Goal: Information Seeking & Learning: Learn about a topic

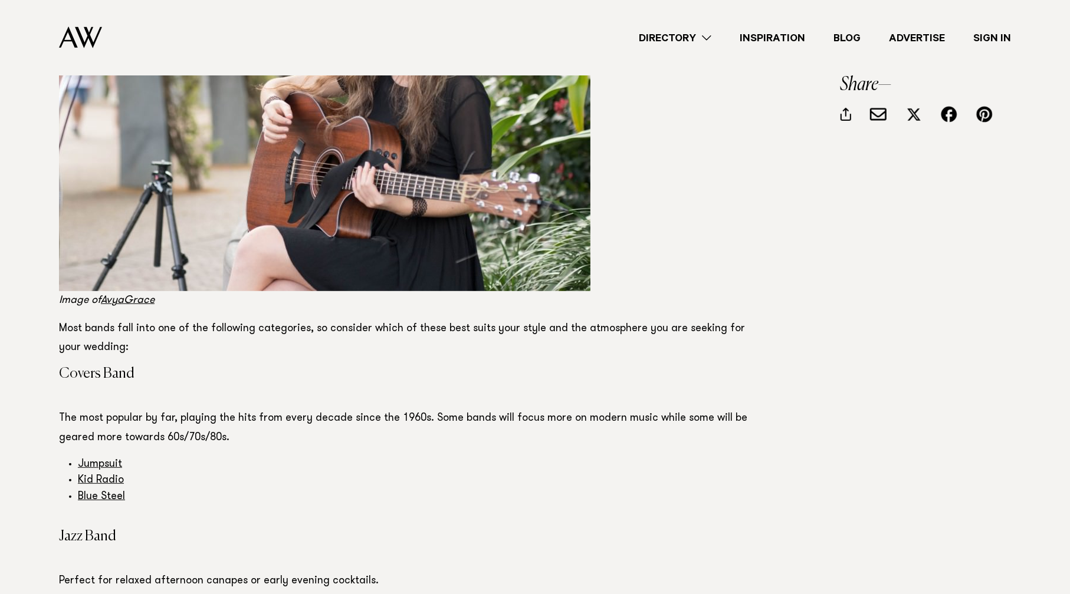
scroll to position [471, 0]
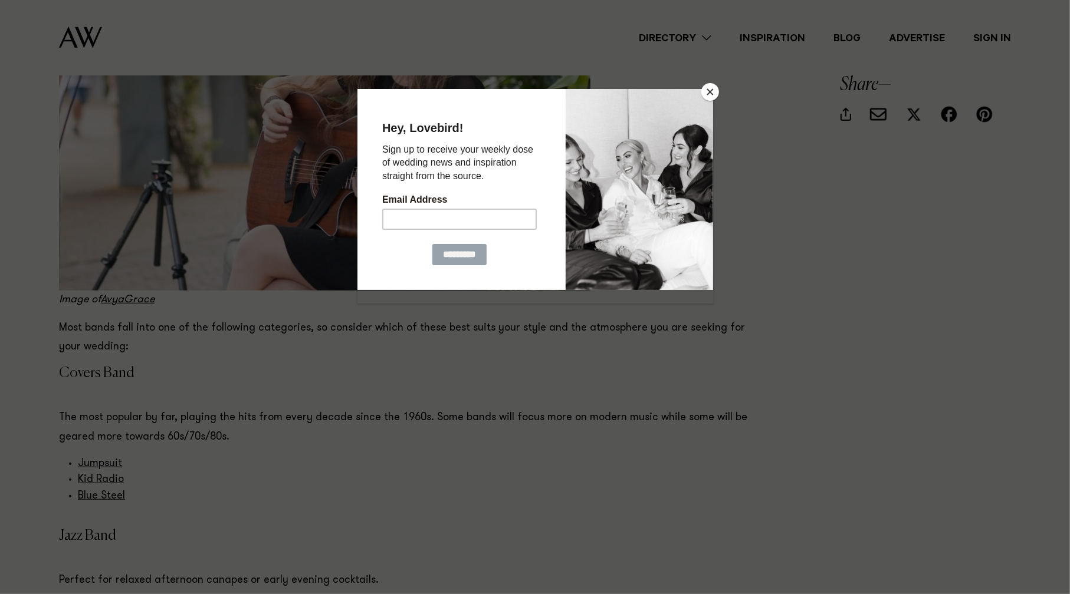
click at [715, 90] on button "Close" at bounding box center [710, 92] width 18 height 18
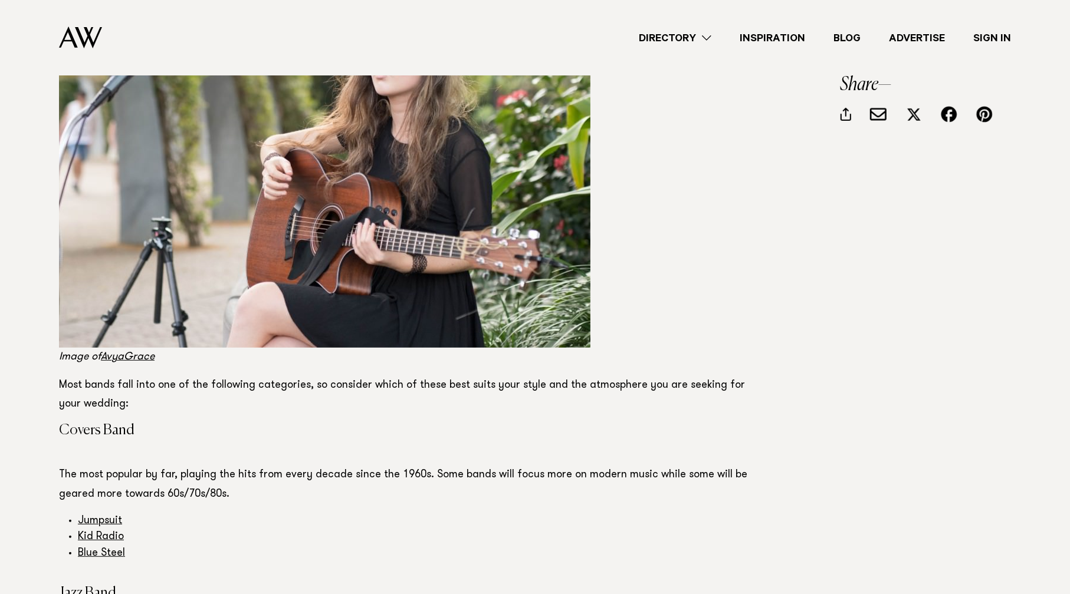
scroll to position [0, 0]
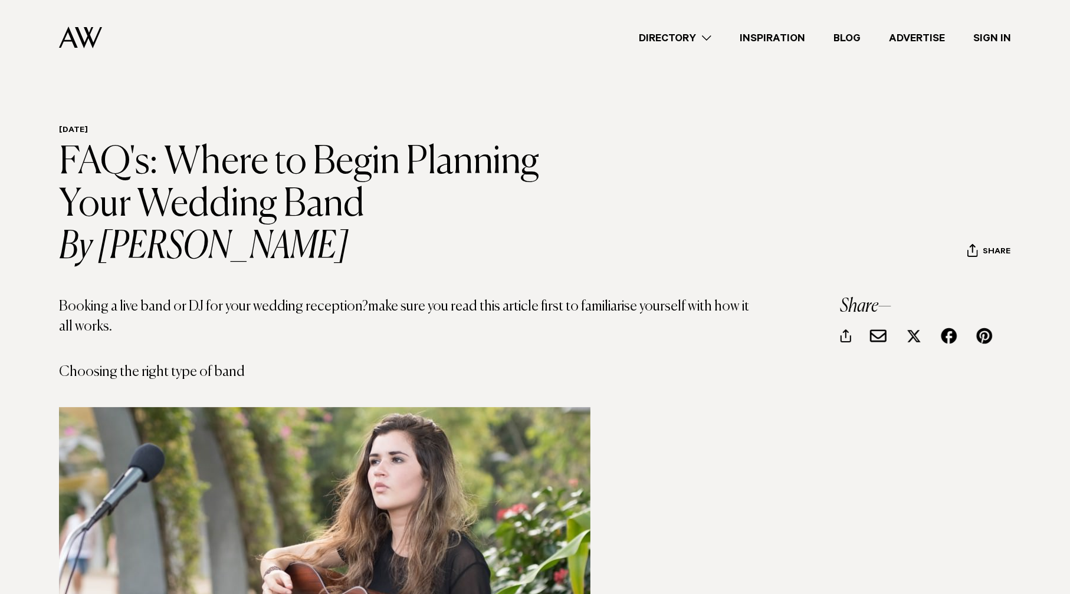
click at [847, 41] on link "Blog" at bounding box center [846, 38] width 55 height 16
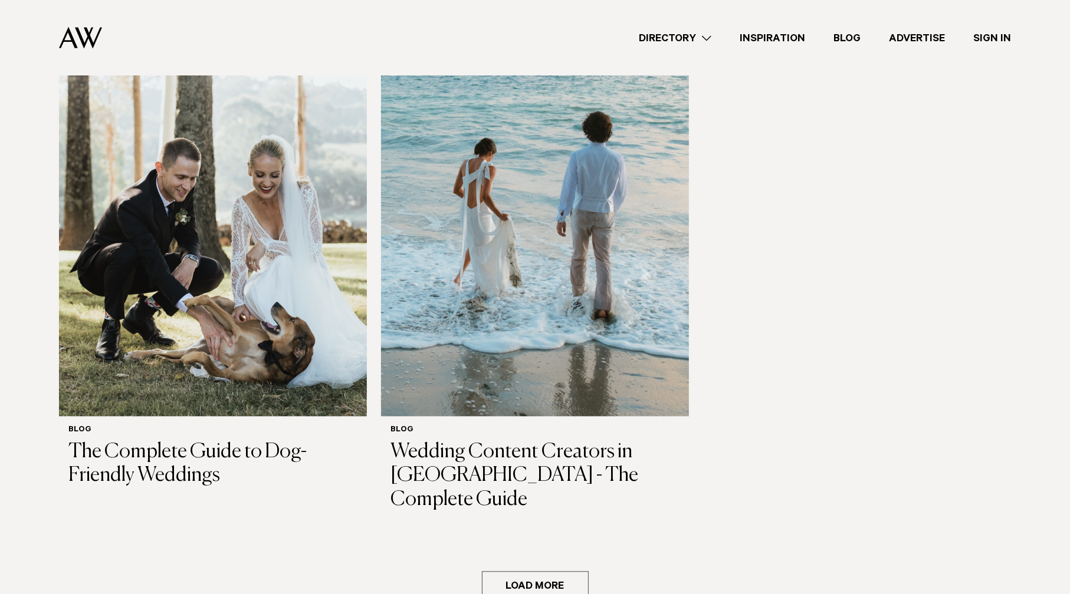
scroll to position [2004, 0]
click at [513, 571] on button "Load more" at bounding box center [535, 585] width 107 height 28
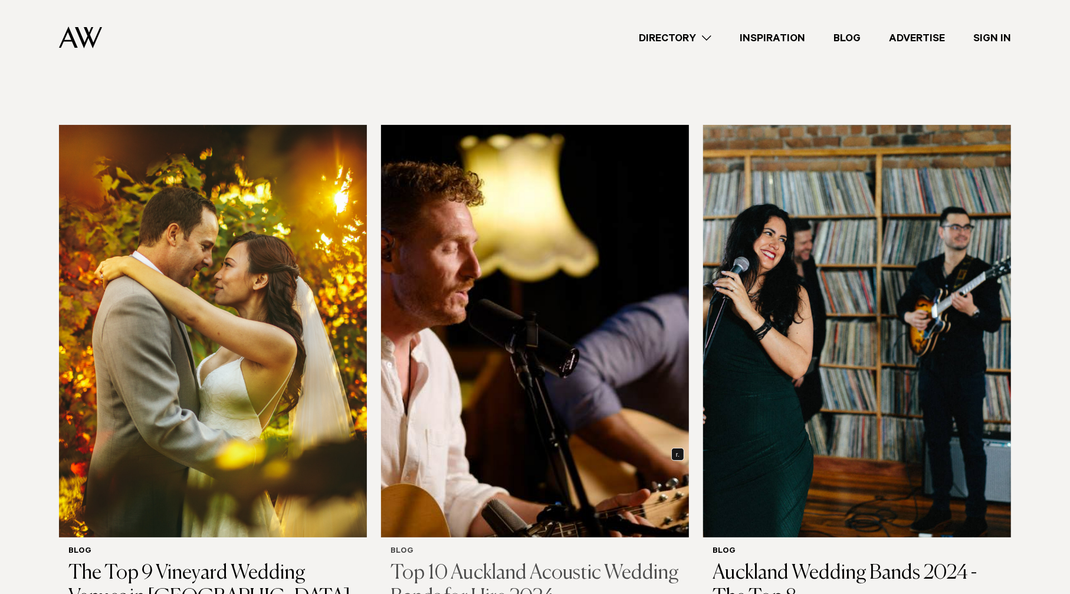
scroll to position [3891, 0]
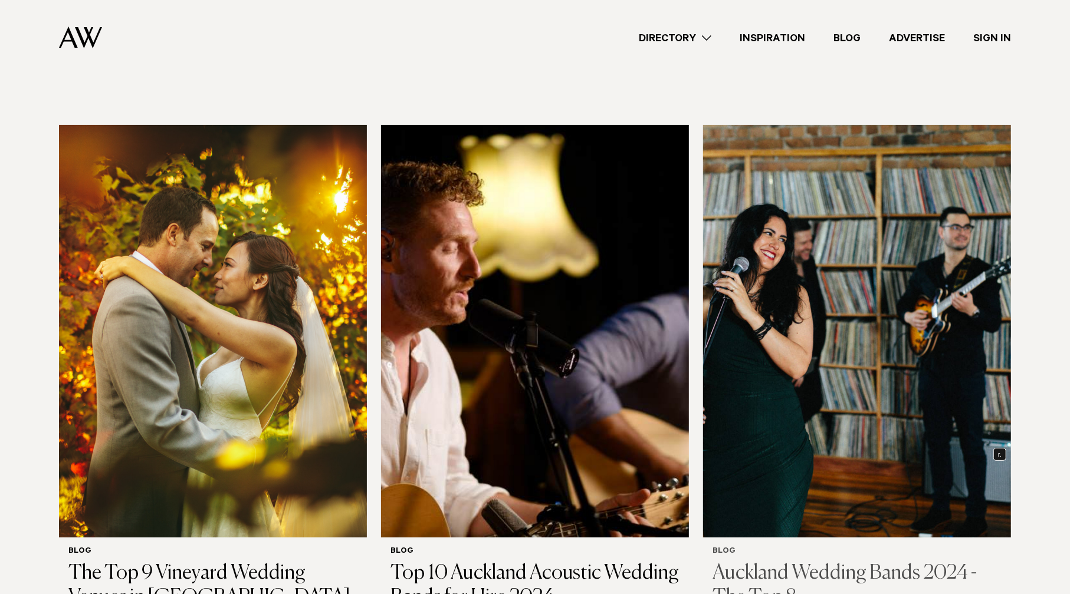
click at [939, 293] on img at bounding box center [857, 331] width 308 height 413
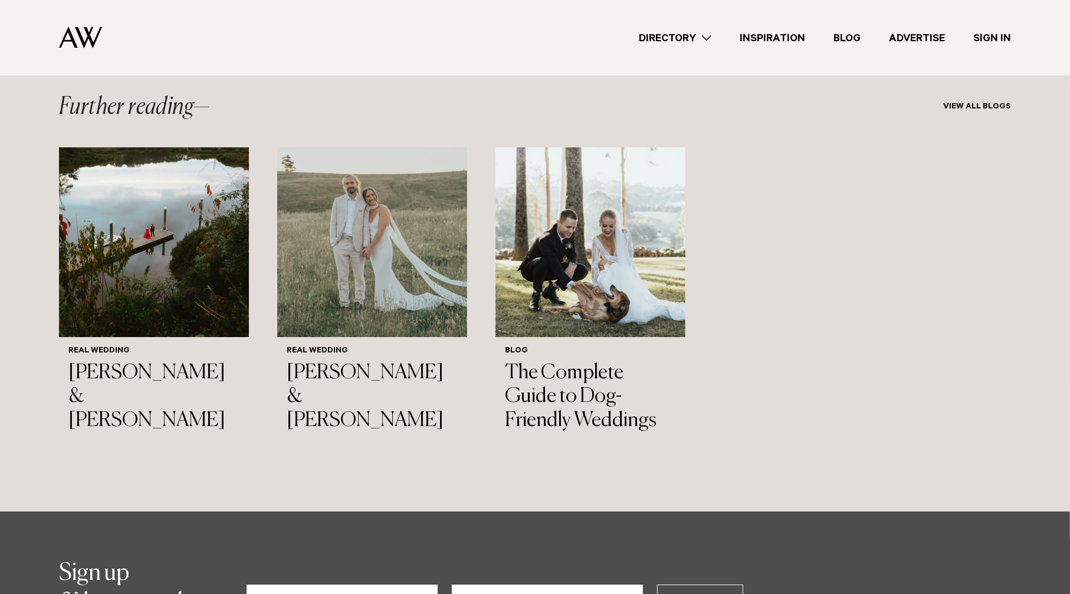
scroll to position [7253, 0]
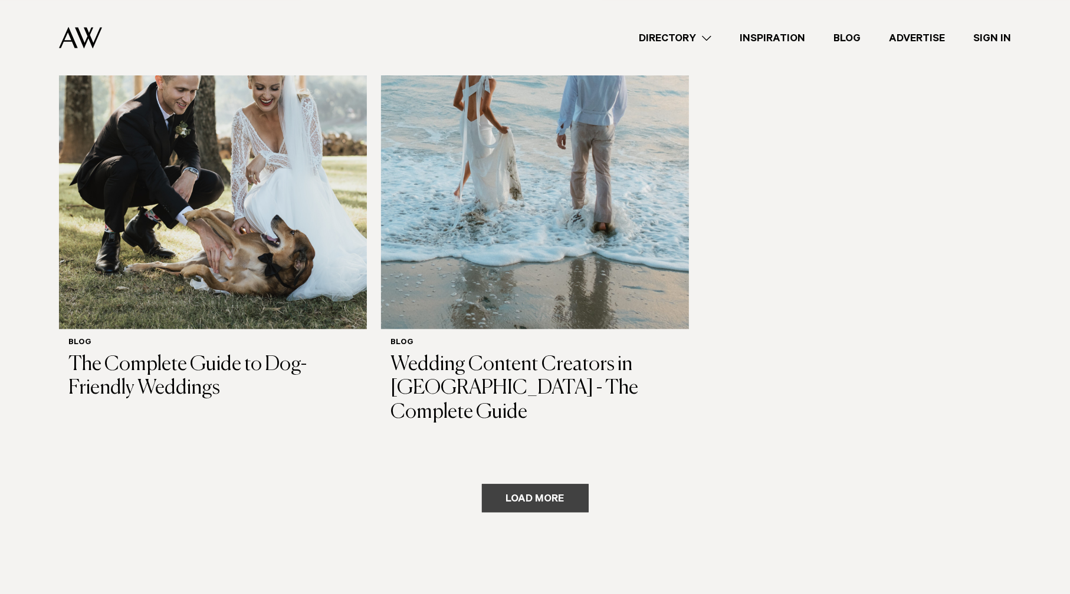
click at [556, 484] on button "Load more" at bounding box center [535, 498] width 107 height 28
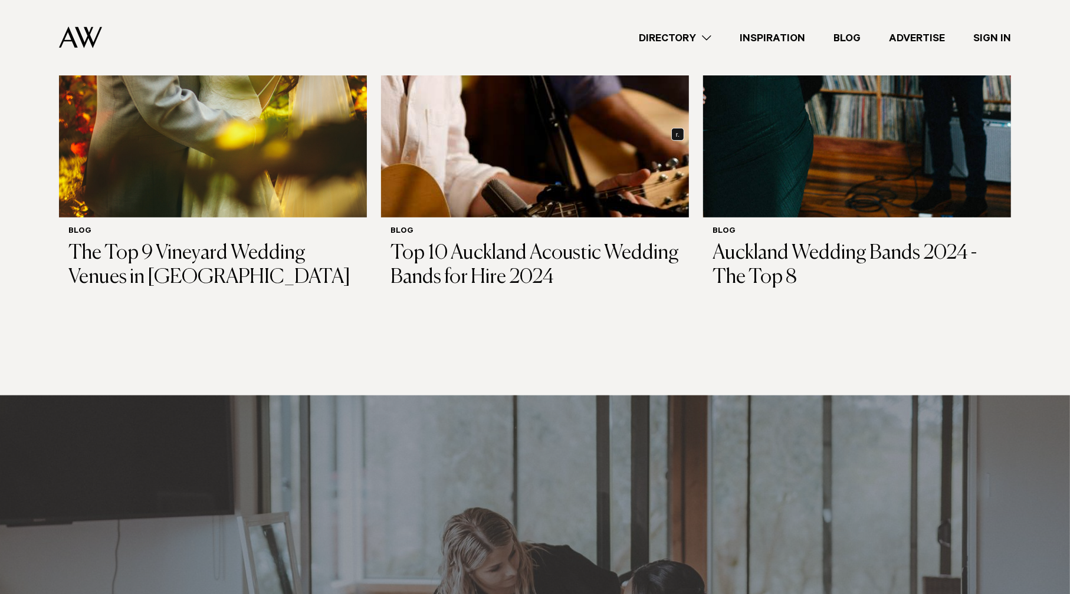
scroll to position [4212, 0]
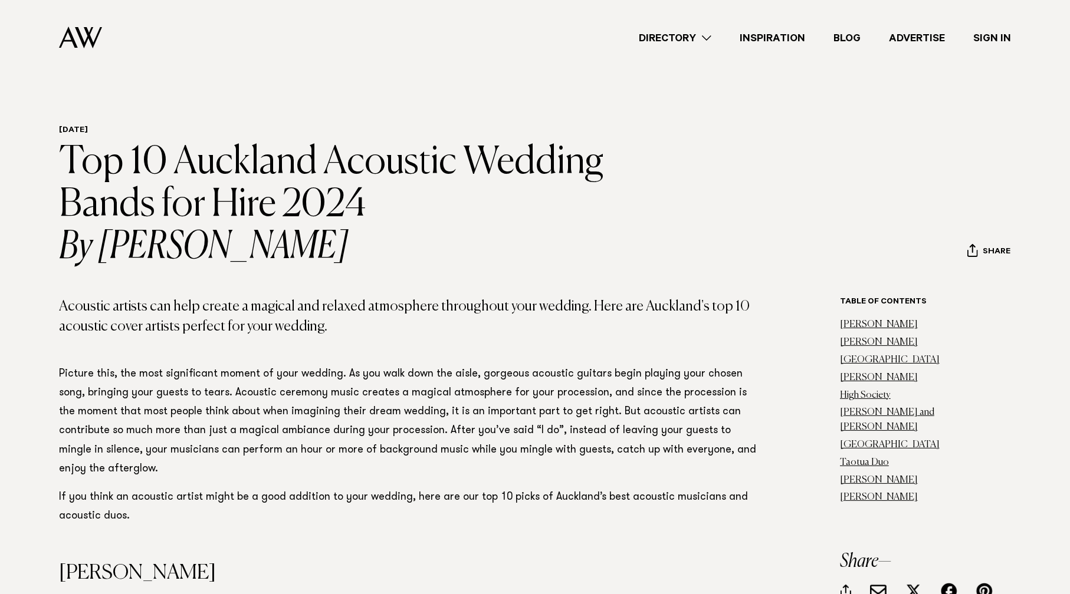
click at [834, 40] on link "Blog" at bounding box center [846, 38] width 55 height 16
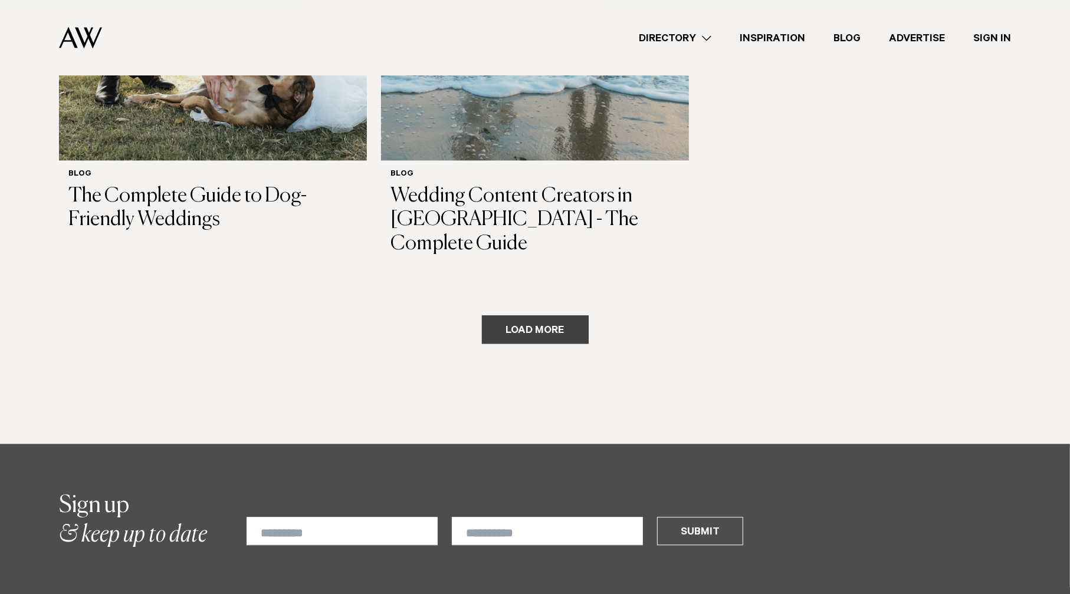
scroll to position [2260, 0]
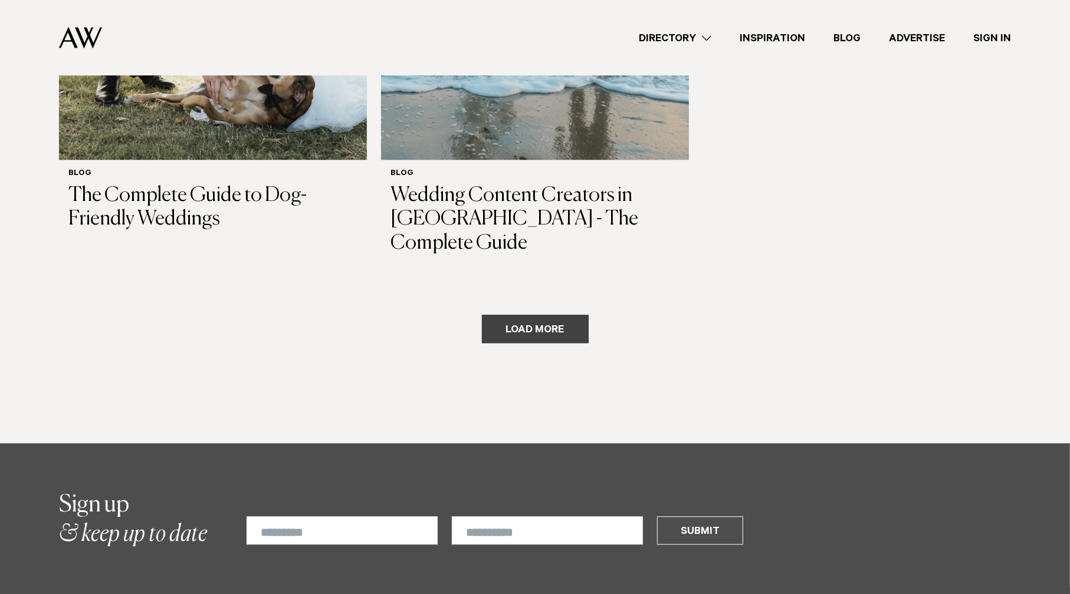
click at [527, 315] on button "Load more" at bounding box center [535, 329] width 107 height 28
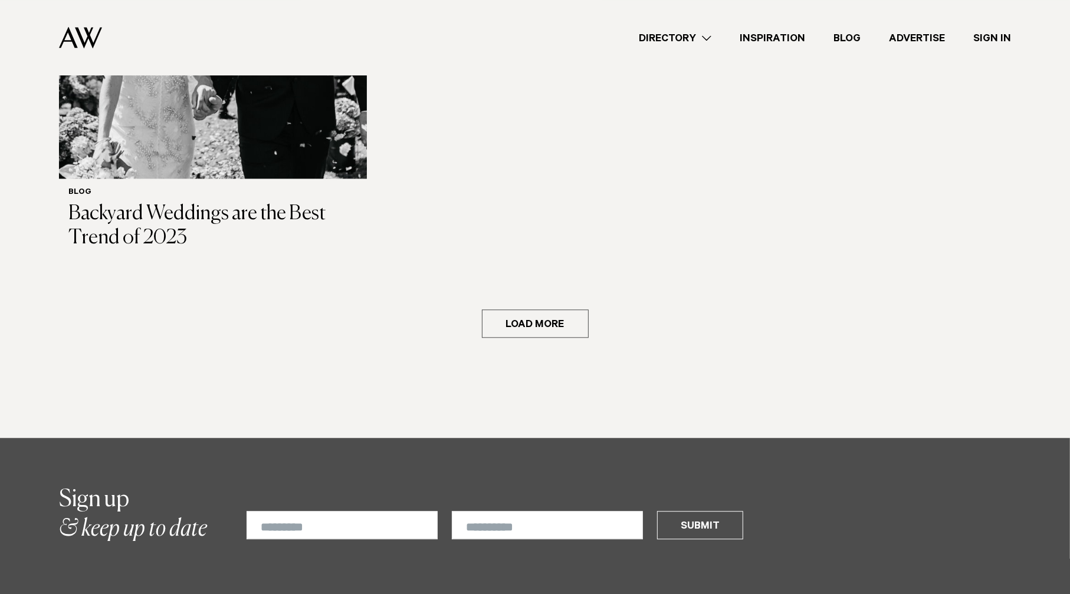
scroll to position [6034, 0]
click at [566, 309] on button "Load more" at bounding box center [535, 323] width 107 height 28
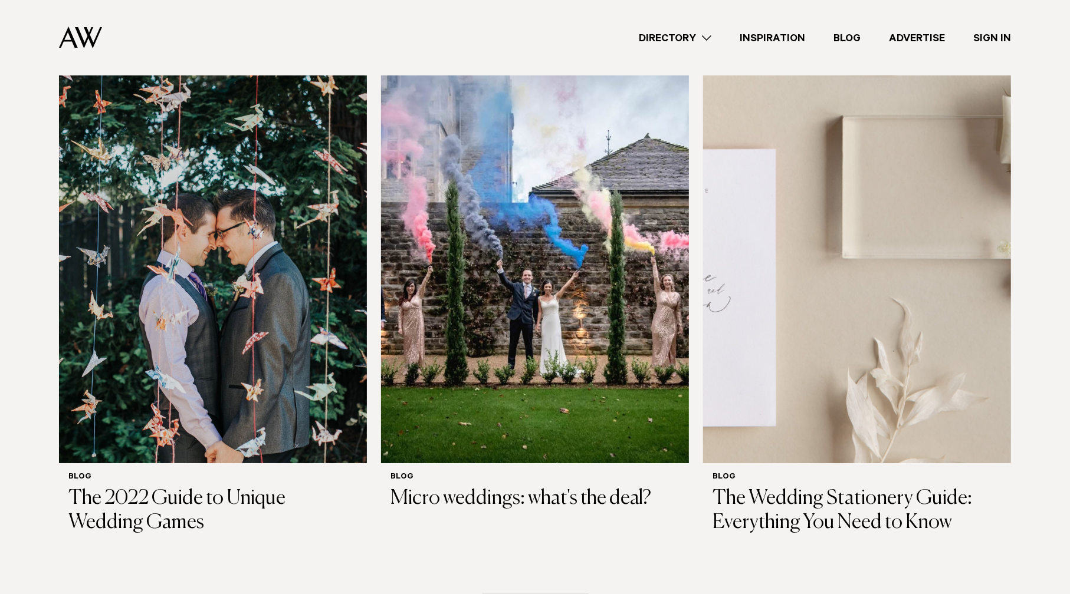
scroll to position [7332, 0]
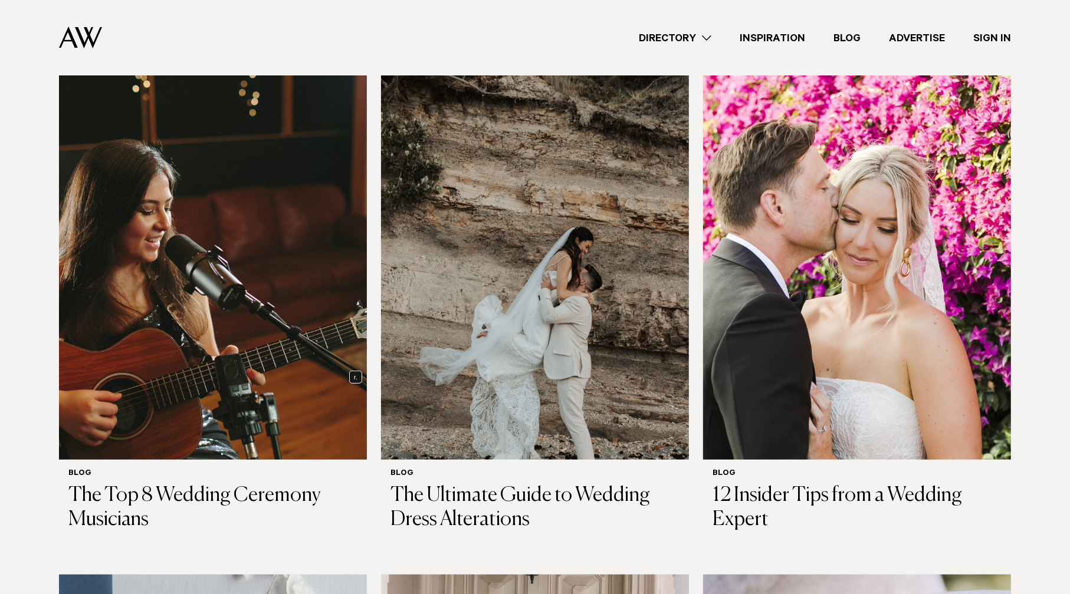
scroll to position [7863, 0]
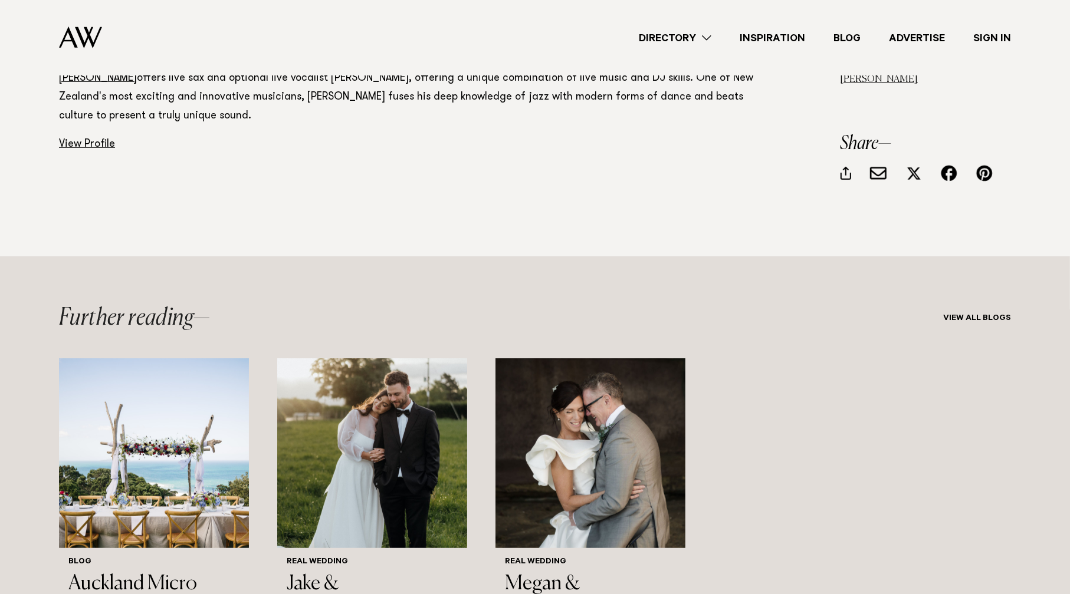
scroll to position [4186, 0]
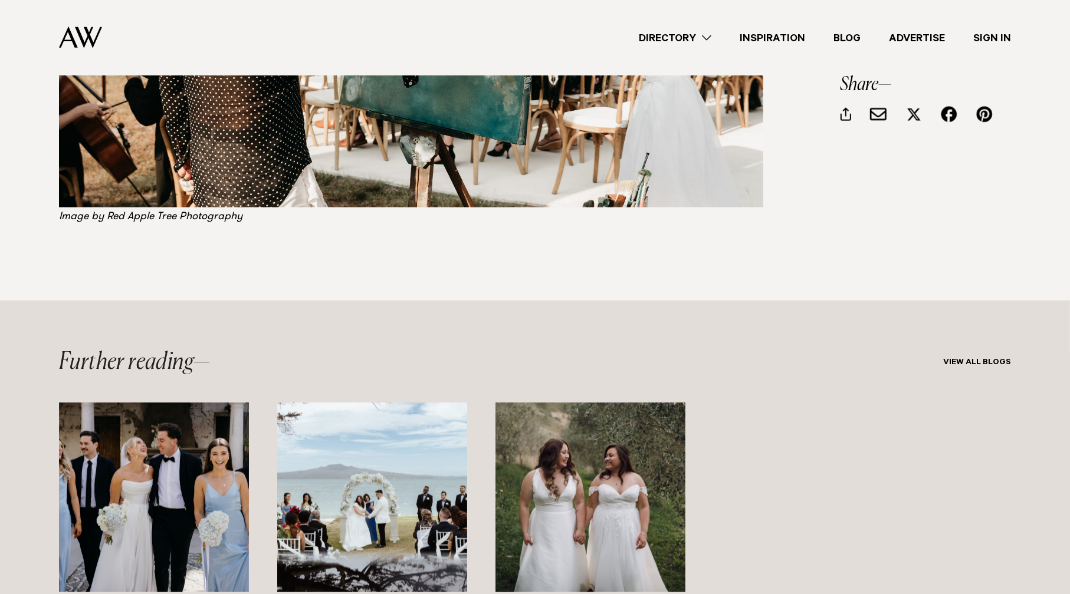
scroll to position [4893, 0]
